Goal: Task Accomplishment & Management: Complete application form

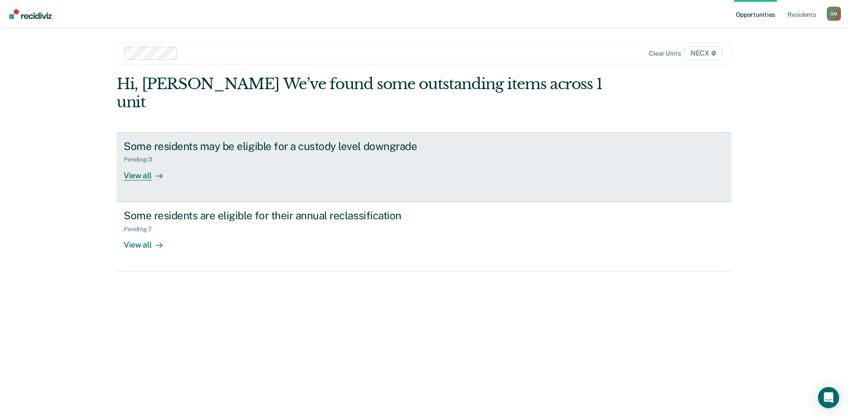
click at [141, 163] on div "View all" at bounding box center [148, 171] width 49 height 17
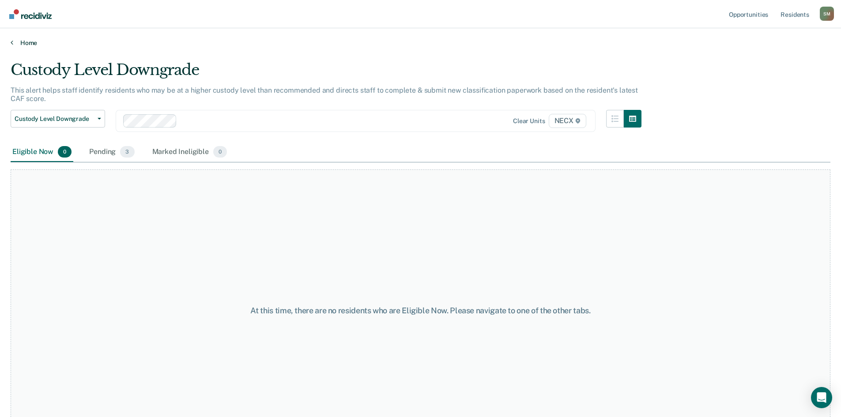
click at [24, 42] on link "Home" at bounding box center [421, 43] width 820 height 8
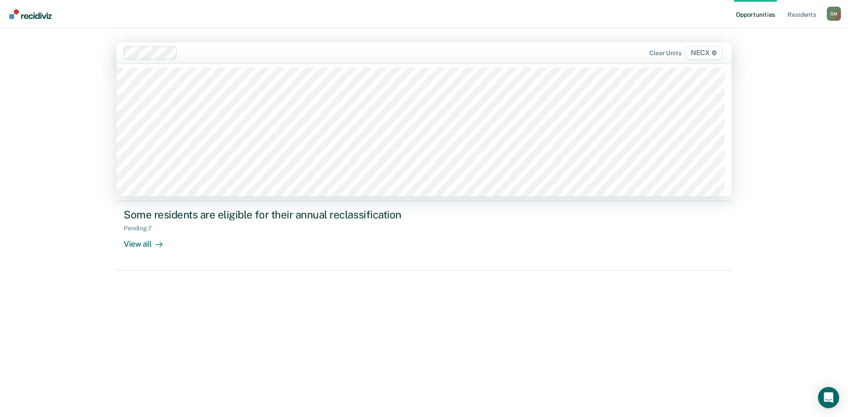
click at [199, 53] on div at bounding box center [362, 53] width 362 height 10
type input "necx"
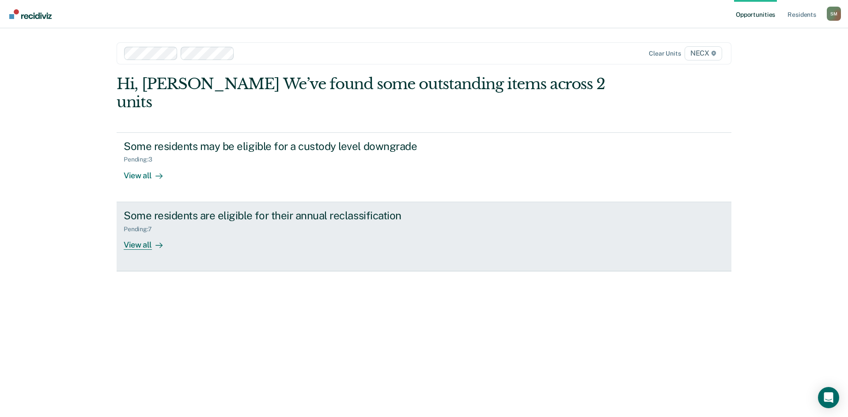
click at [144, 233] on div "View all" at bounding box center [148, 241] width 49 height 17
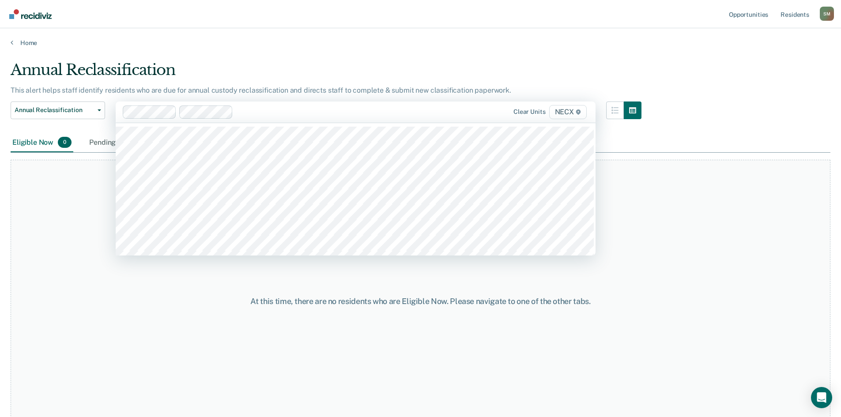
click at [261, 113] on div at bounding box center [342, 112] width 211 height 10
type input "necx"
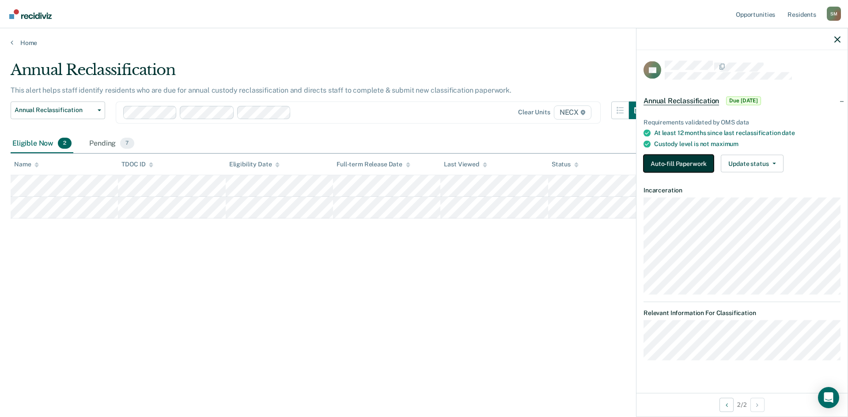
click at [674, 164] on button "Auto-fill Paperwork" at bounding box center [678, 164] width 70 height 18
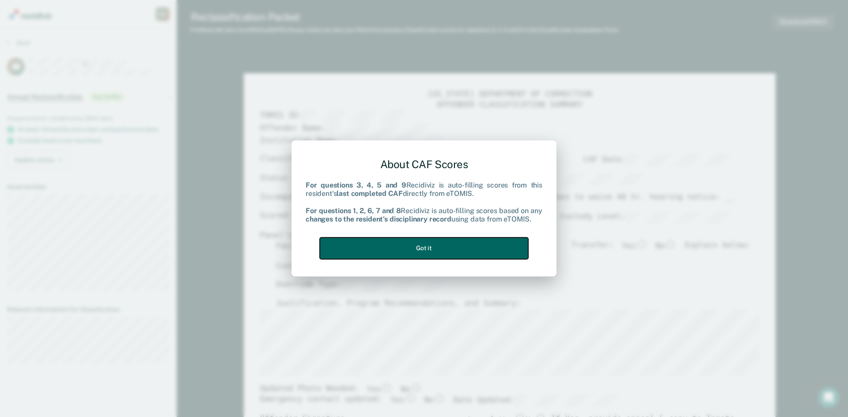
click at [467, 246] on button "Got it" at bounding box center [424, 249] width 208 height 22
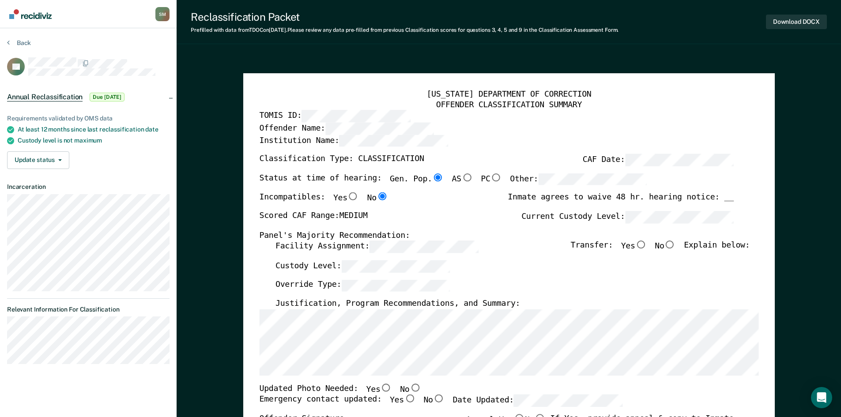
click at [351, 110] on div "[US_STATE] DEPARTMENT OF CORRECTION OFFENDER CLASSIFICATION SUMMARY TOMIS ID: O…" at bounding box center [508, 403] width 499 height 627
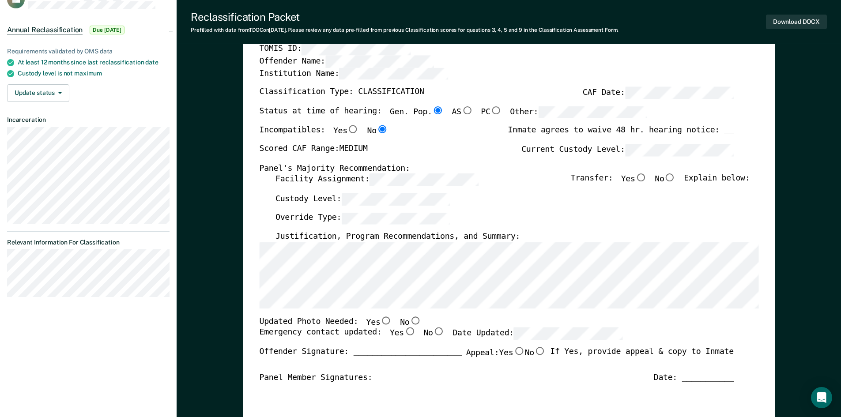
scroll to position [88, 0]
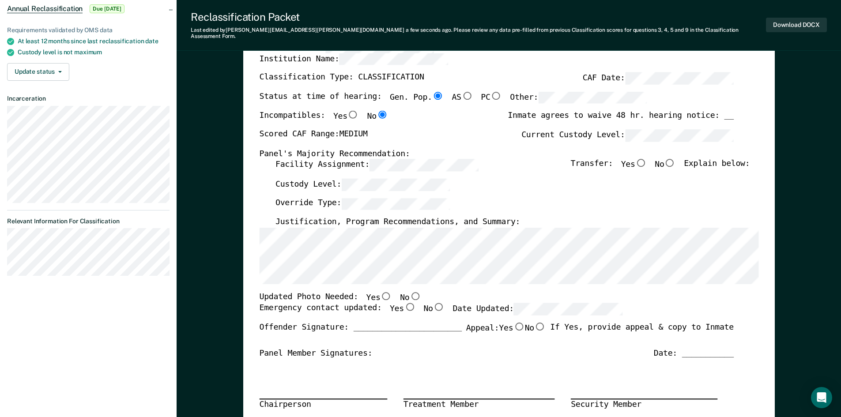
click at [404, 303] on input "Yes" at bounding box center [409, 307] width 11 height 8
type textarea "x"
radio input "true"
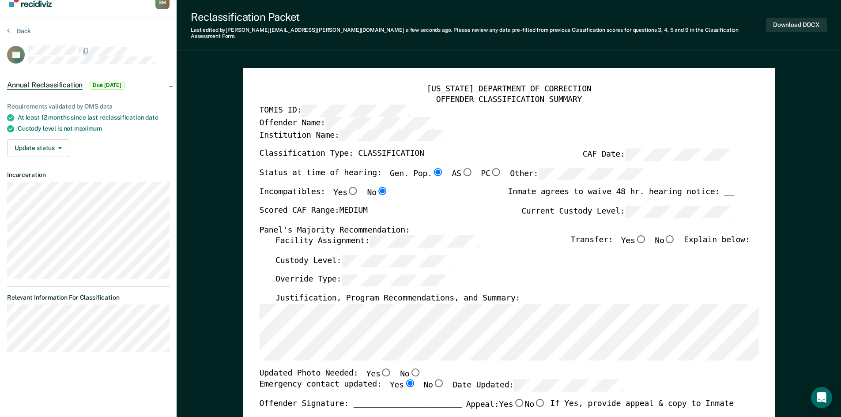
scroll to position [0, 0]
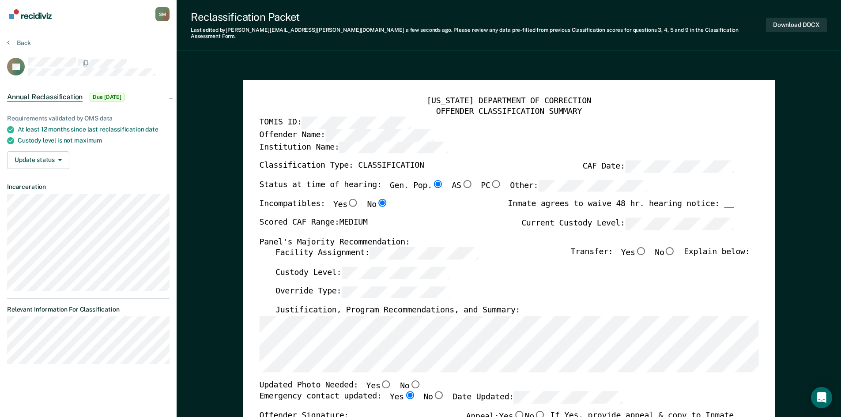
click at [673, 247] on input "No" at bounding box center [669, 251] width 11 height 8
type textarea "x"
radio input "true"
click at [781, 21] on button "Download DOCX" at bounding box center [796, 25] width 61 height 15
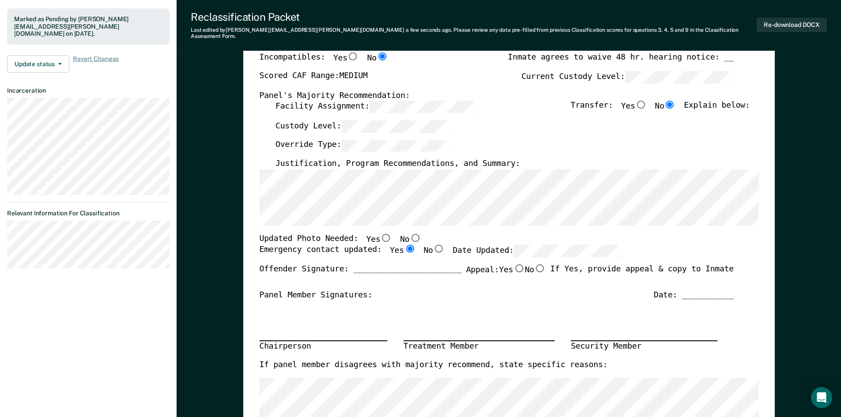
scroll to position [177, 0]
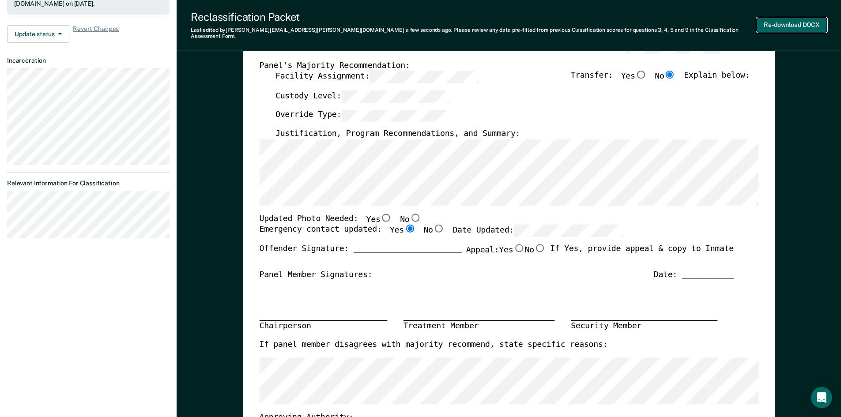
type textarea "x"
click at [785, 20] on button "Re-download DOCX" at bounding box center [792, 25] width 70 height 15
